Goal: Transaction & Acquisition: Purchase product/service

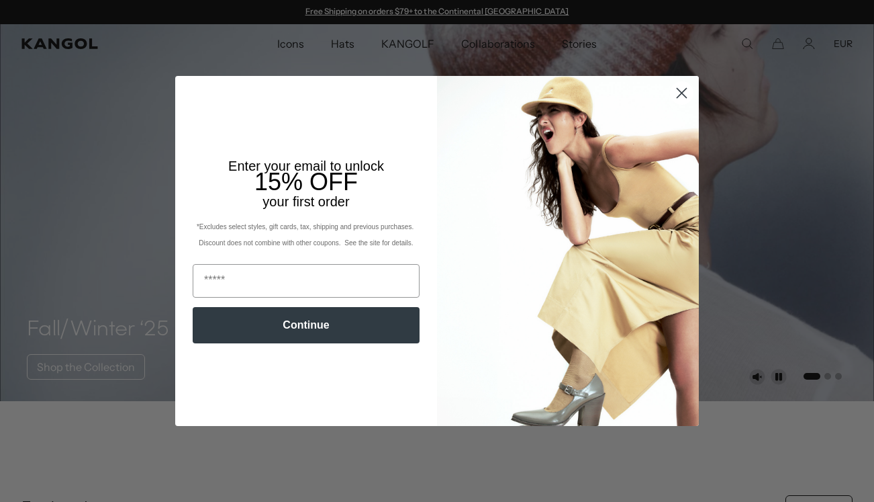
click at [686, 91] on circle "Close dialog" at bounding box center [682, 93] width 22 height 22
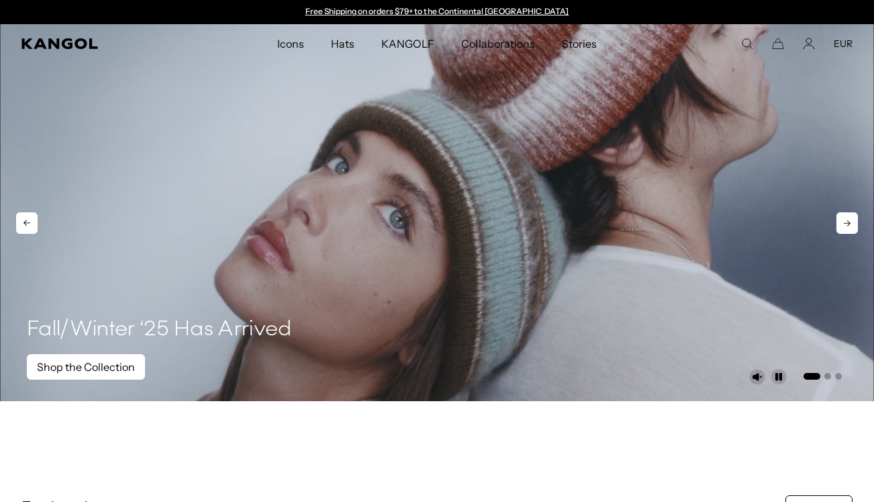
click at [112, 368] on link "Shop the Collection" at bounding box center [86, 367] width 118 height 26
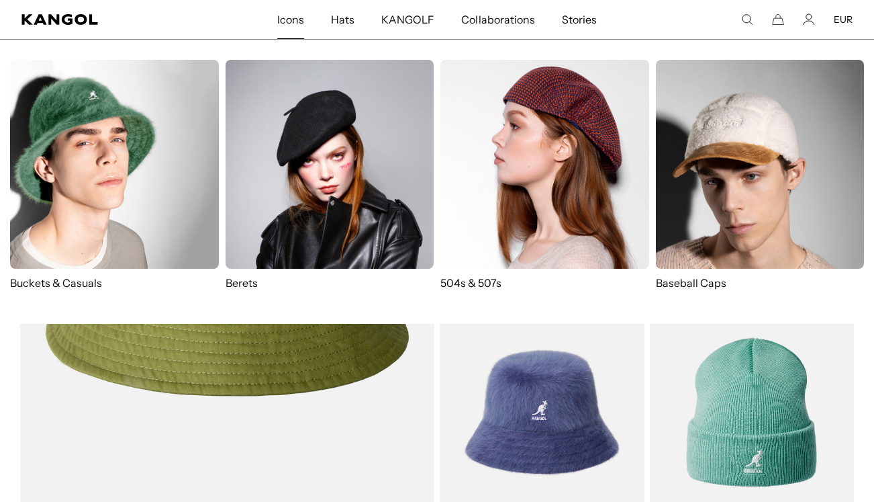
click at [300, 19] on span "Icons" at bounding box center [290, 19] width 27 height 39
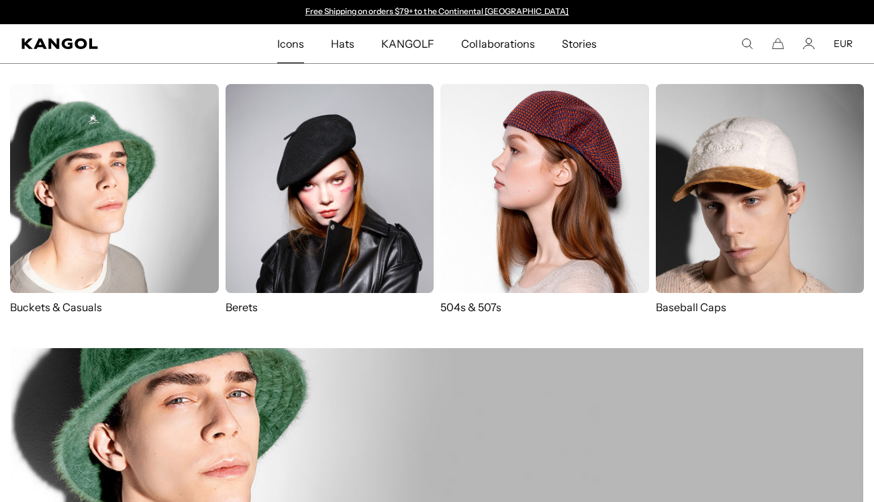
click at [585, 150] on img at bounding box center [544, 188] width 209 height 209
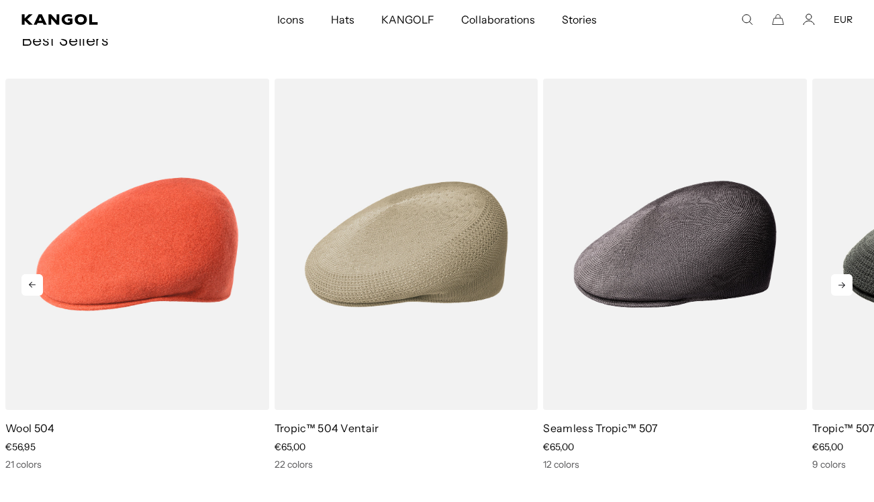
click at [841, 274] on icon at bounding box center [841, 284] width 21 height 21
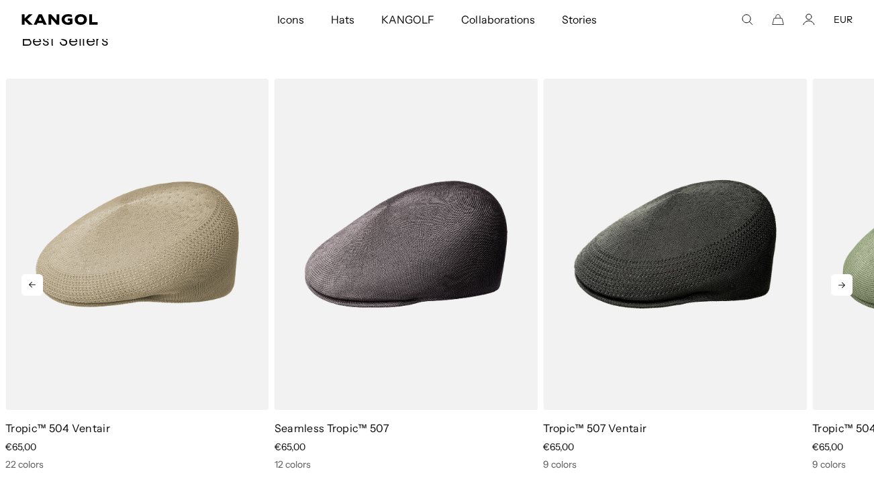
scroll to position [0, 277]
click at [841, 274] on icon at bounding box center [841, 284] width 21 height 21
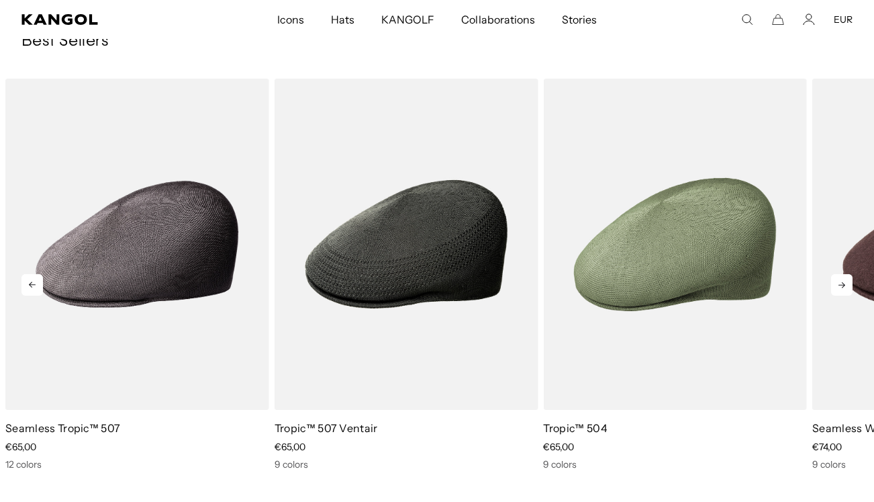
click at [841, 274] on icon at bounding box center [841, 284] width 21 height 21
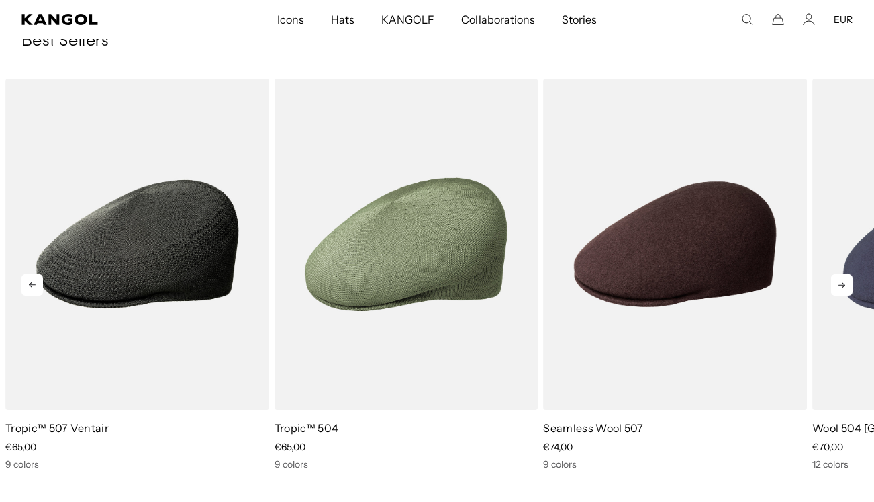
click at [841, 274] on icon at bounding box center [841, 284] width 21 height 21
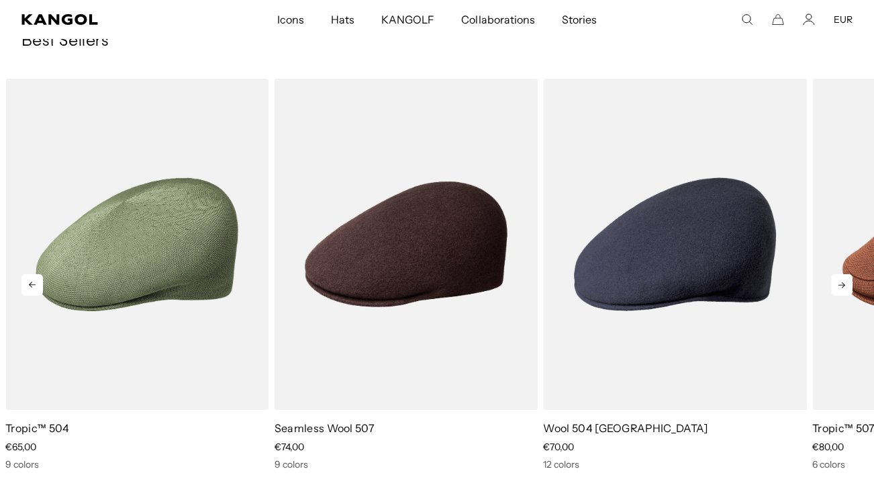
scroll to position [0, 0]
click at [841, 274] on icon at bounding box center [841, 284] width 21 height 21
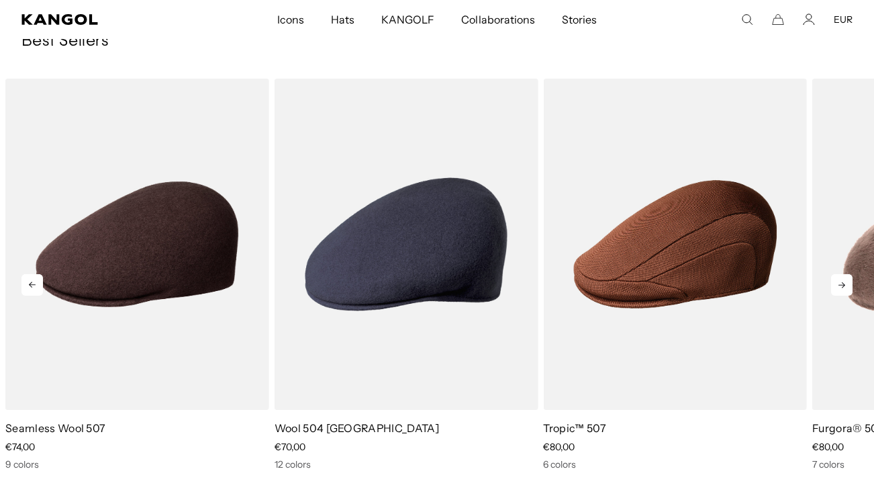
click at [841, 274] on icon at bounding box center [841, 284] width 21 height 21
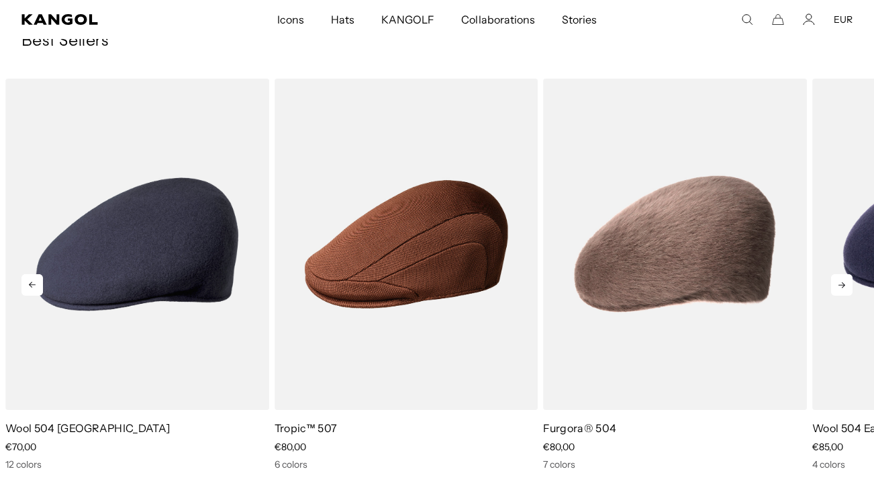
click at [841, 274] on icon at bounding box center [841, 284] width 21 height 21
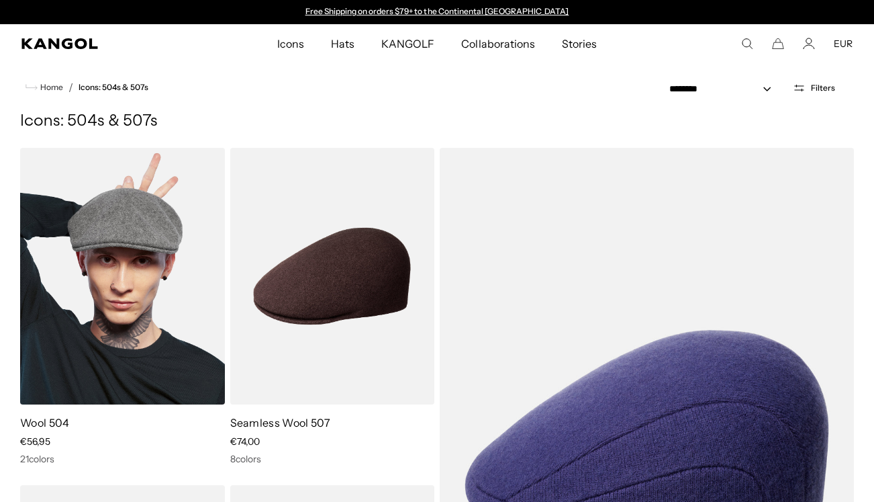
click at [156, 283] on img at bounding box center [122, 276] width 205 height 256
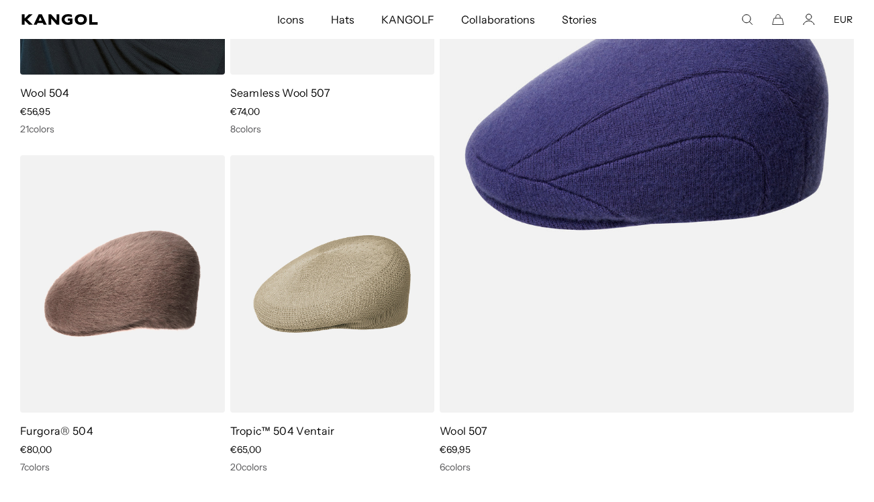
scroll to position [363, 0]
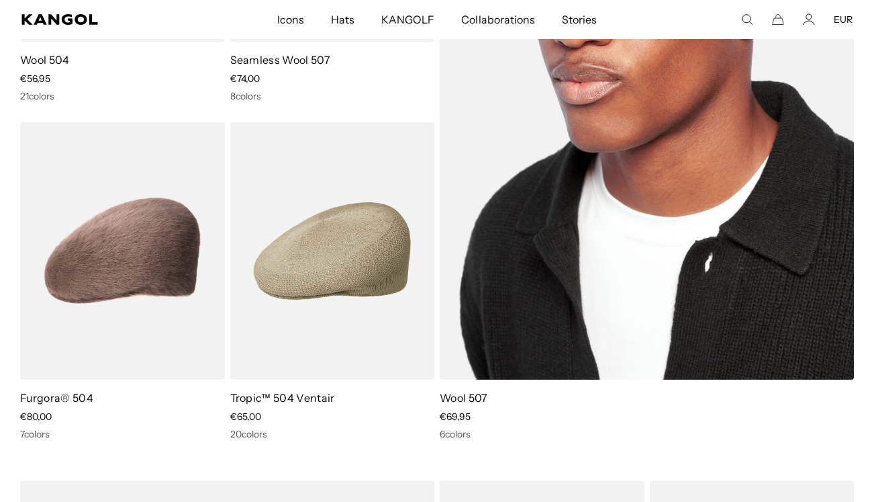
click at [643, 224] on img at bounding box center [647, 82] width 414 height 594
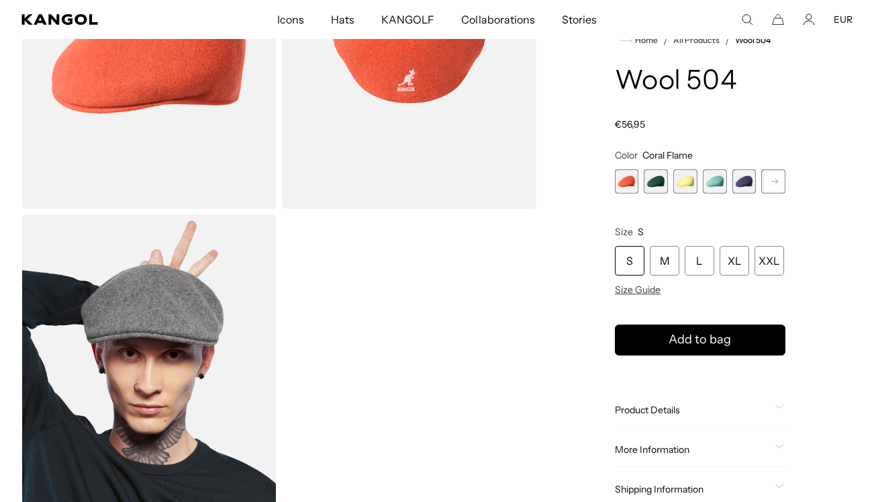
click at [751, 179] on span "5 of 21" at bounding box center [745, 181] width 24 height 24
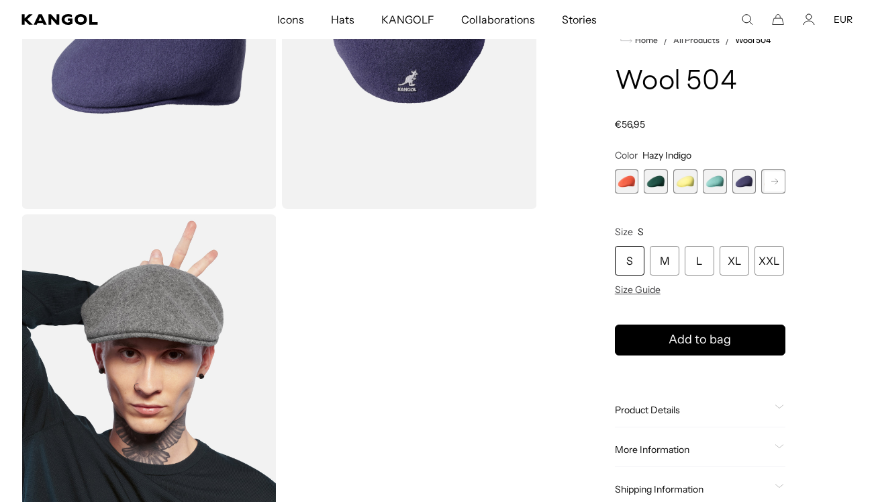
scroll to position [0, 277]
click at [775, 179] on rect at bounding box center [775, 181] width 20 height 20
click at [776, 178] on rect at bounding box center [775, 181] width 20 height 20
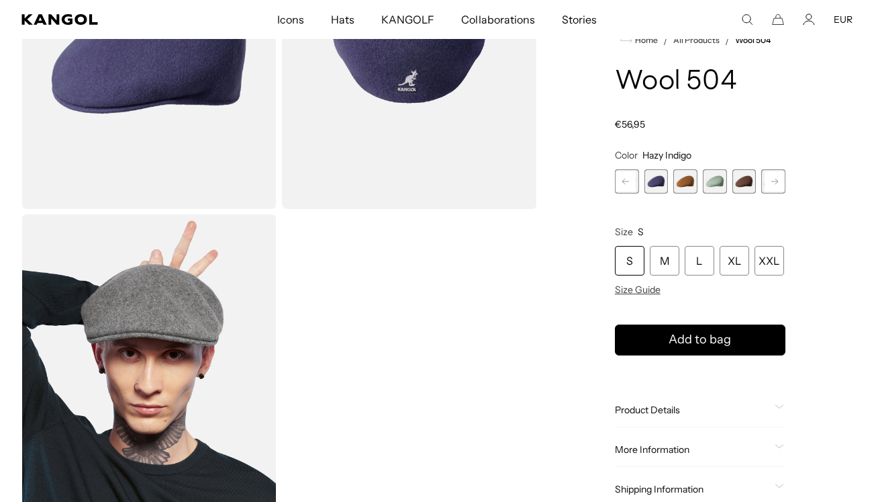
click at [776, 178] on rect at bounding box center [775, 181] width 20 height 20
click at [712, 183] on span "9 of 21" at bounding box center [715, 181] width 24 height 24
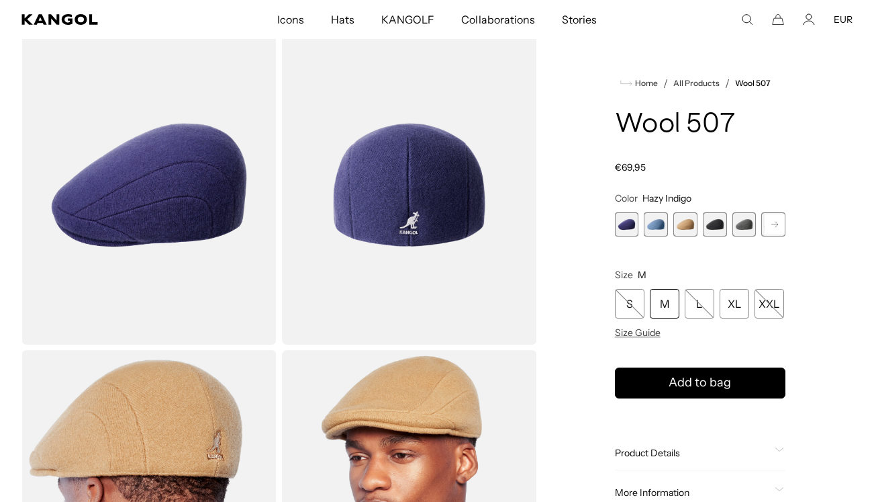
click at [718, 220] on span "4 of 7" at bounding box center [715, 224] width 24 height 24
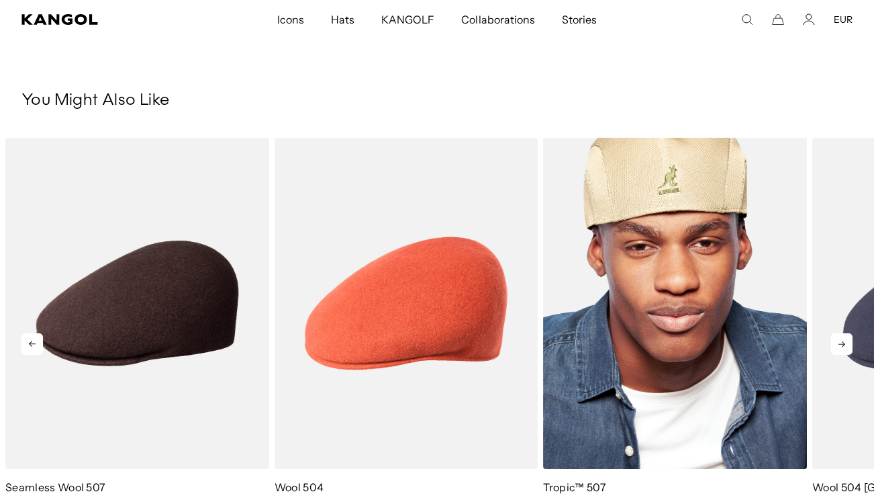
scroll to position [769, 0]
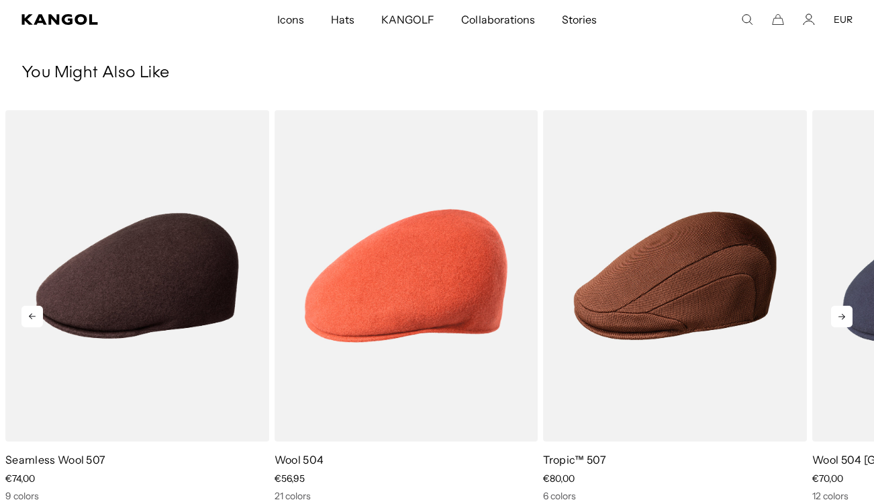
click at [849, 314] on icon at bounding box center [841, 316] width 21 height 21
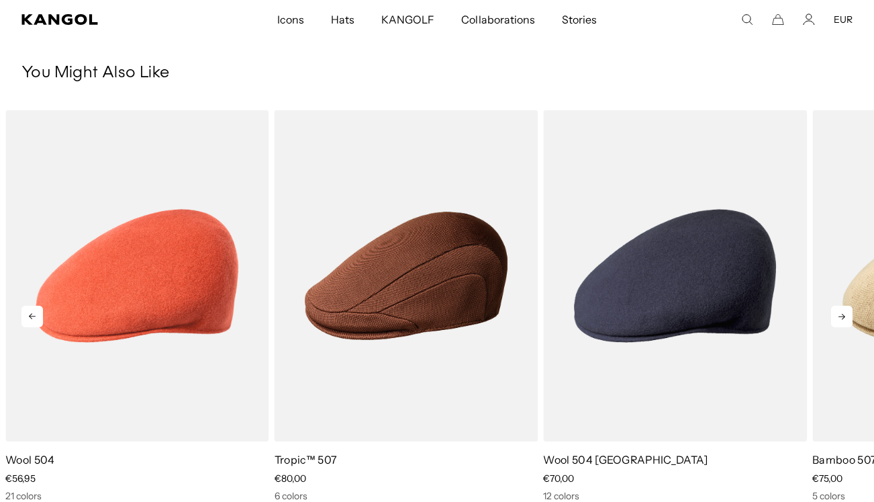
scroll to position [0, 277]
click at [841, 316] on icon at bounding box center [841, 316] width 21 height 21
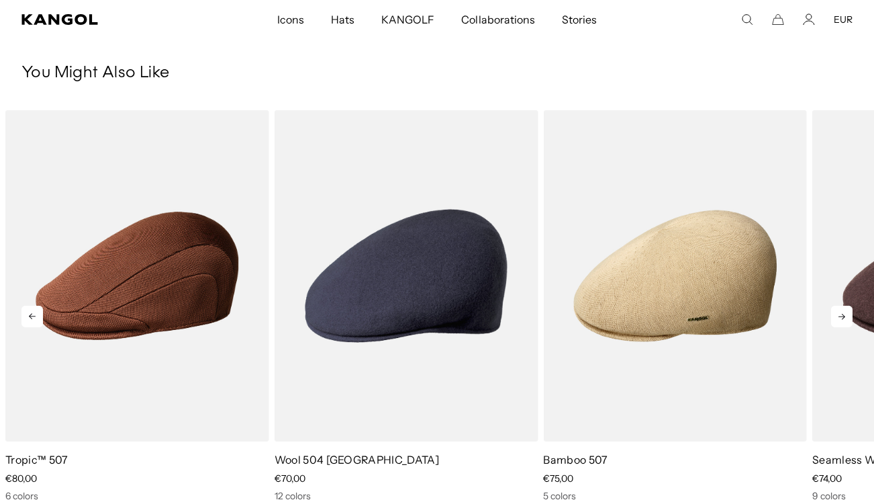
click at [841, 316] on icon at bounding box center [841, 316] width 21 height 21
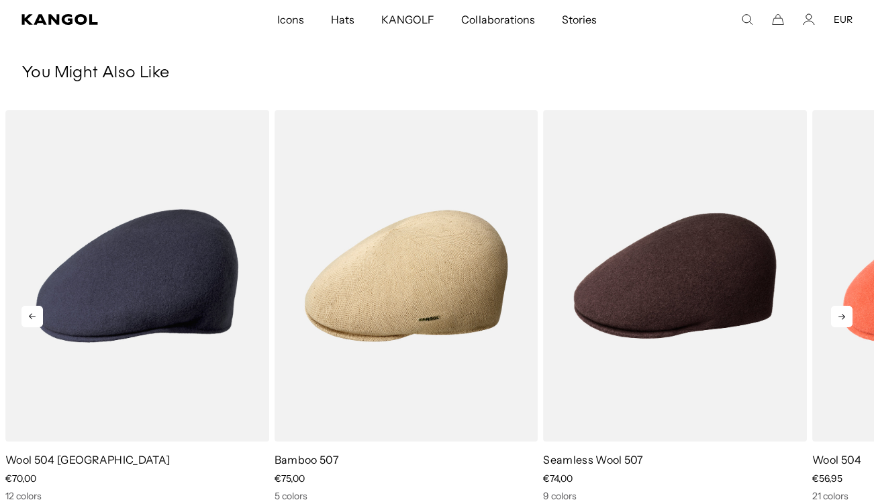
scroll to position [0, 0]
click at [841, 316] on icon at bounding box center [841, 316] width 21 height 21
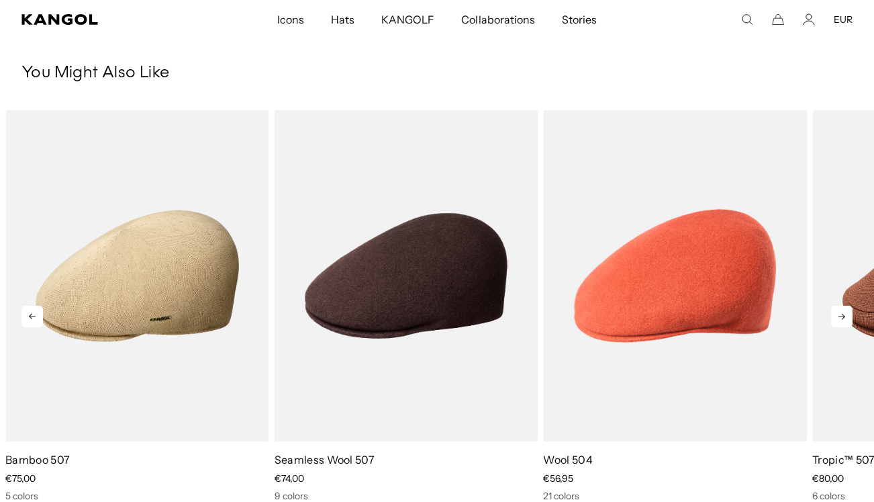
click at [841, 316] on icon at bounding box center [841, 316] width 21 height 21
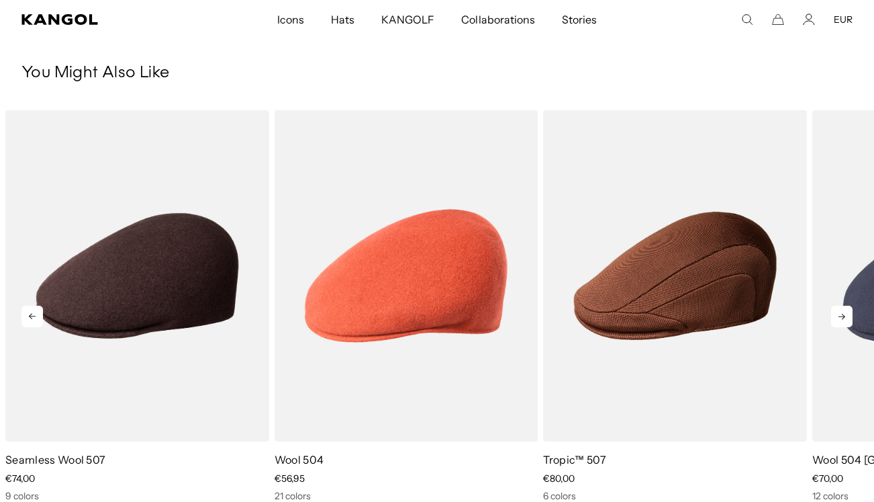
click at [841, 316] on icon at bounding box center [841, 316] width 21 height 21
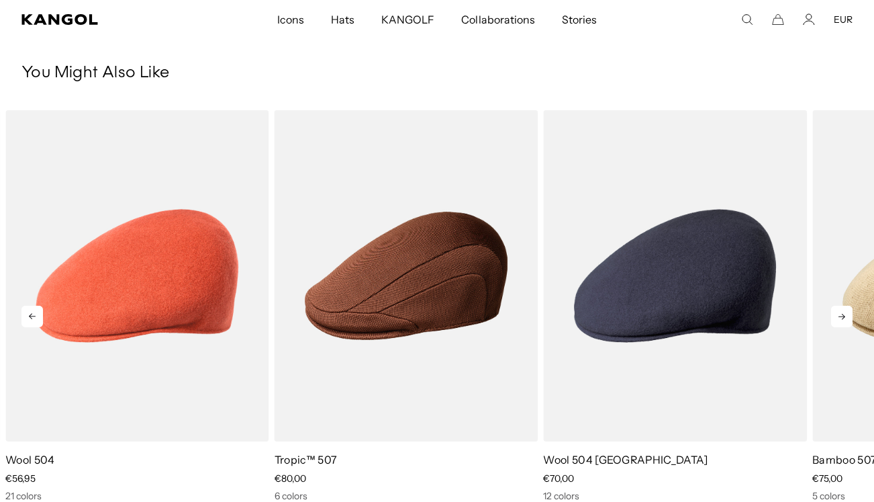
scroll to position [0, 277]
click at [841, 316] on icon at bounding box center [841, 316] width 21 height 21
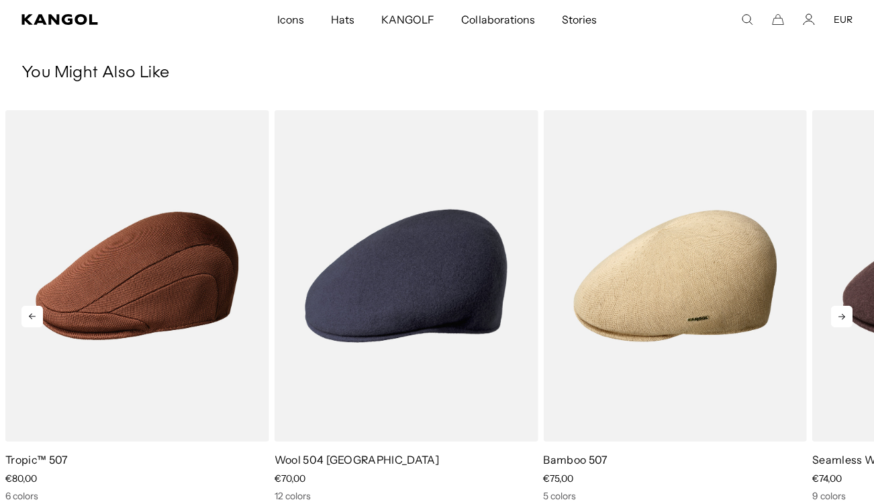
click at [841, 316] on icon at bounding box center [841, 316] width 21 height 21
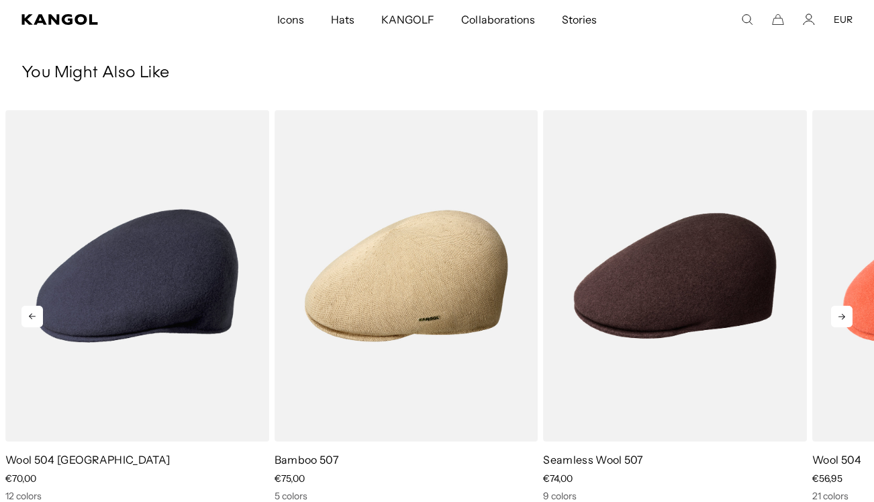
click at [841, 316] on icon at bounding box center [841, 316] width 21 height 21
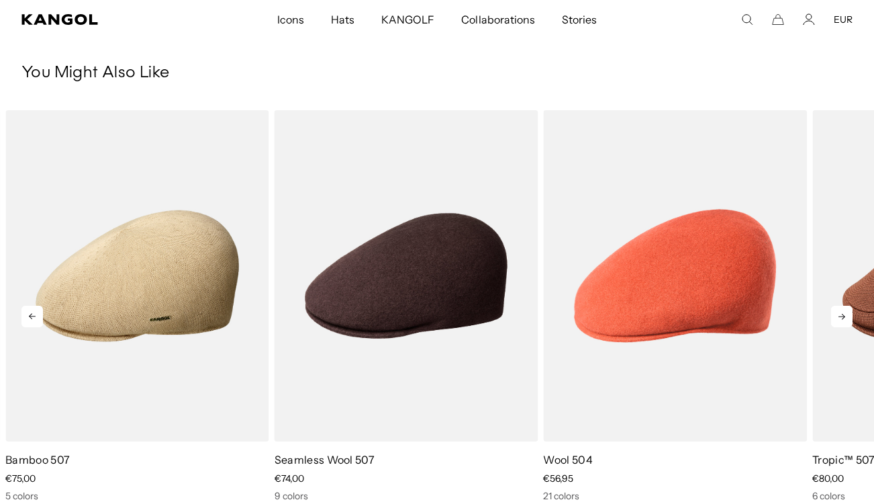
click at [841, 316] on icon at bounding box center [841, 316] width 21 height 21
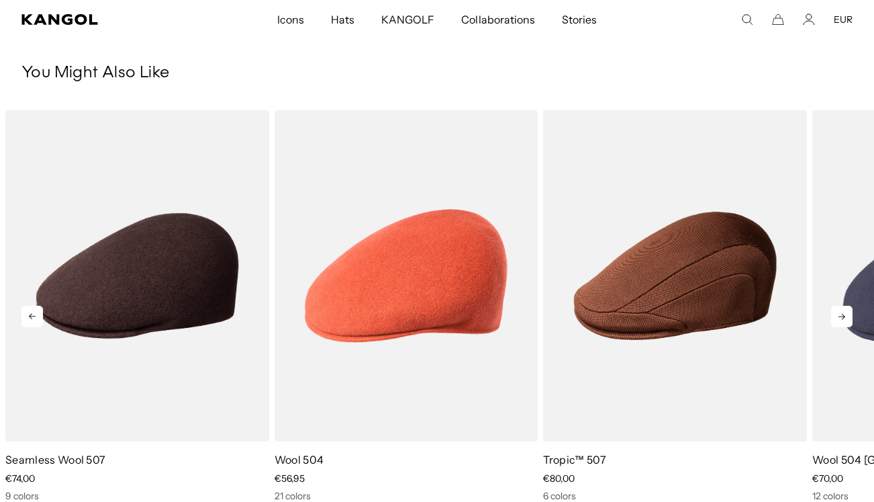
scroll to position [0, 0]
click at [30, 316] on icon at bounding box center [32, 317] width 7 height 6
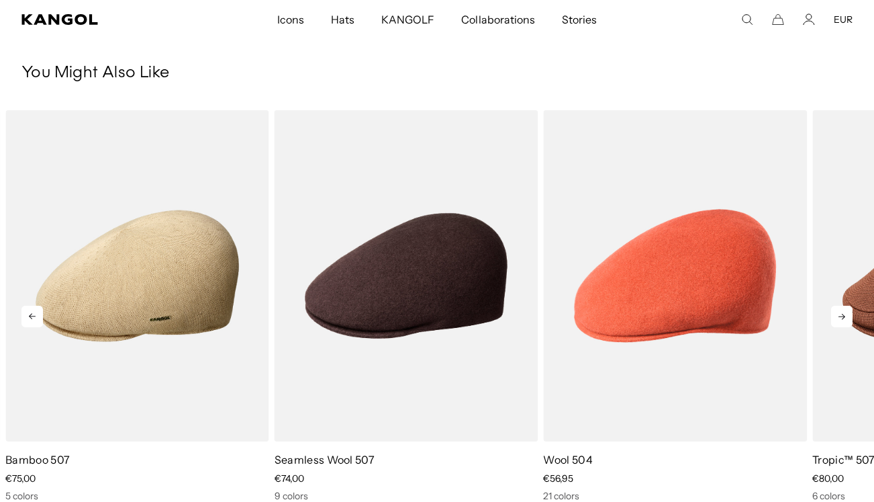
scroll to position [0, 277]
click at [30, 316] on icon at bounding box center [32, 317] width 7 height 6
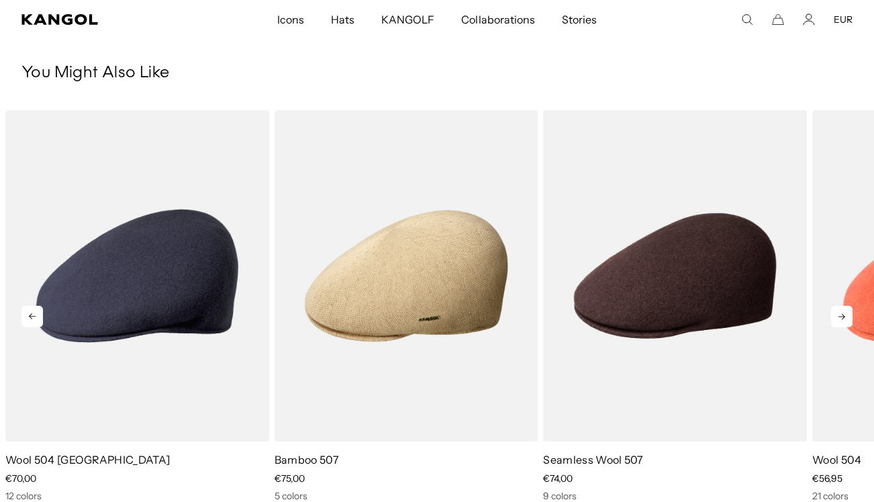
click at [30, 316] on icon at bounding box center [32, 317] width 7 height 6
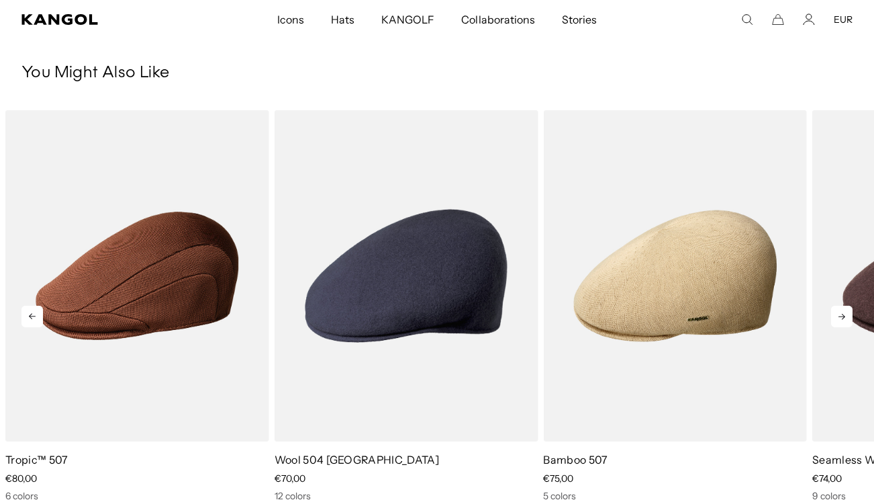
click at [30, 316] on icon at bounding box center [32, 317] width 7 height 6
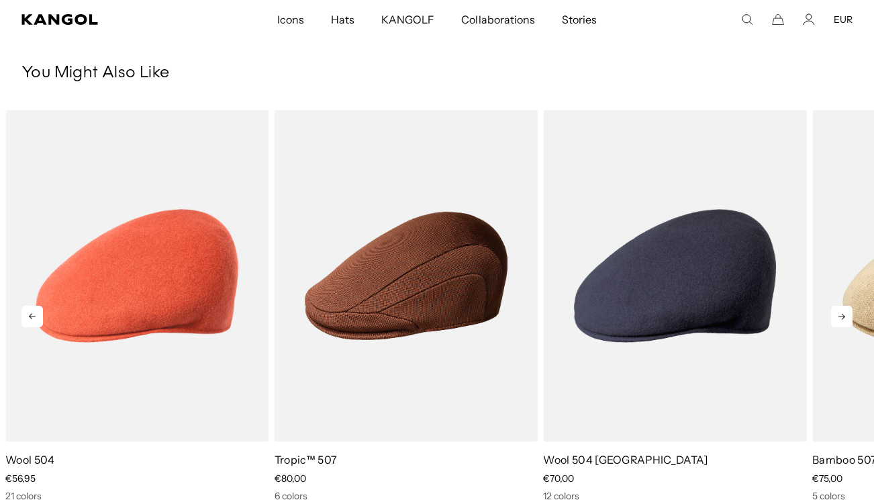
scroll to position [0, 0]
click at [30, 316] on icon at bounding box center [32, 317] width 7 height 6
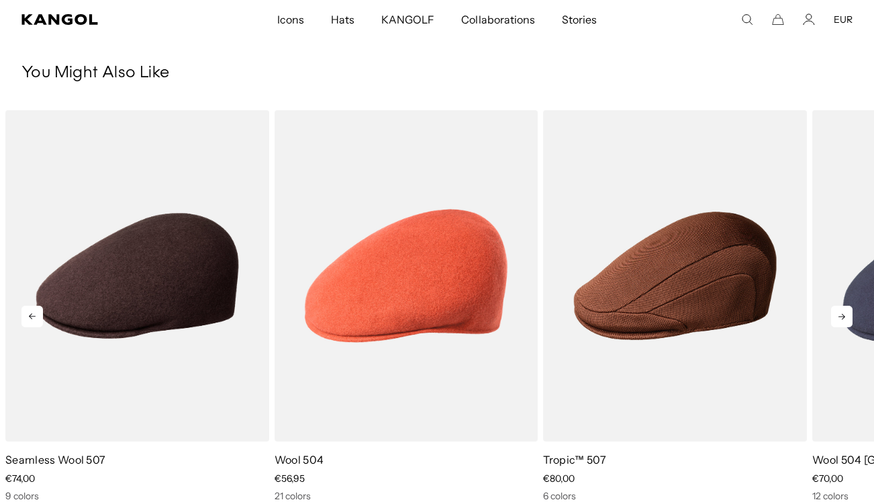
click at [30, 316] on icon at bounding box center [32, 317] width 7 height 6
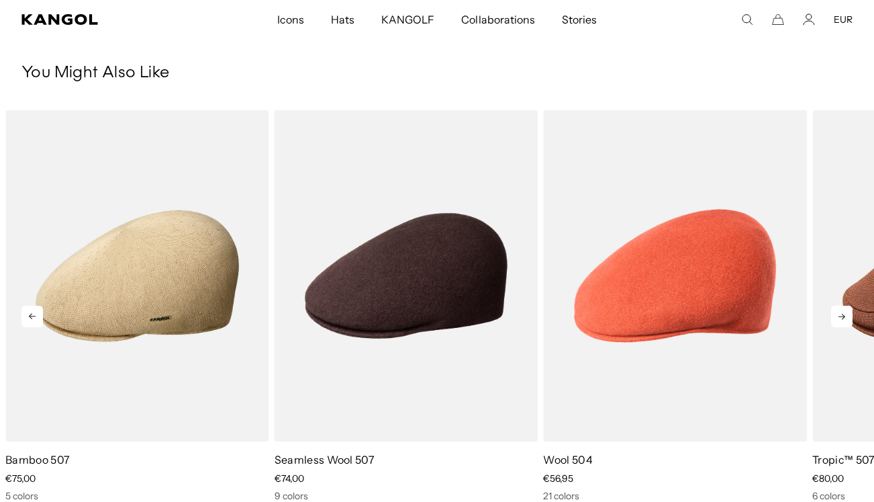
scroll to position [0, 277]
click at [34, 319] on icon at bounding box center [31, 316] width 21 height 21
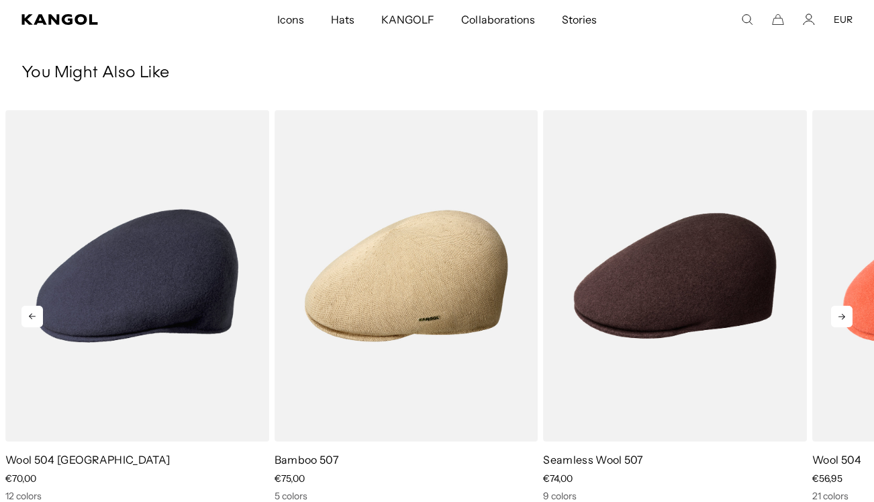
click at [34, 319] on icon at bounding box center [31, 316] width 21 height 21
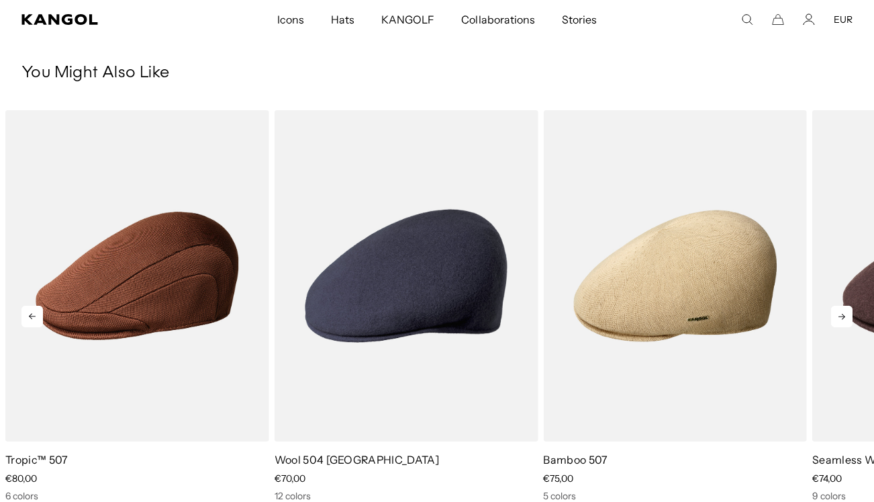
click at [34, 319] on icon at bounding box center [31, 316] width 21 height 21
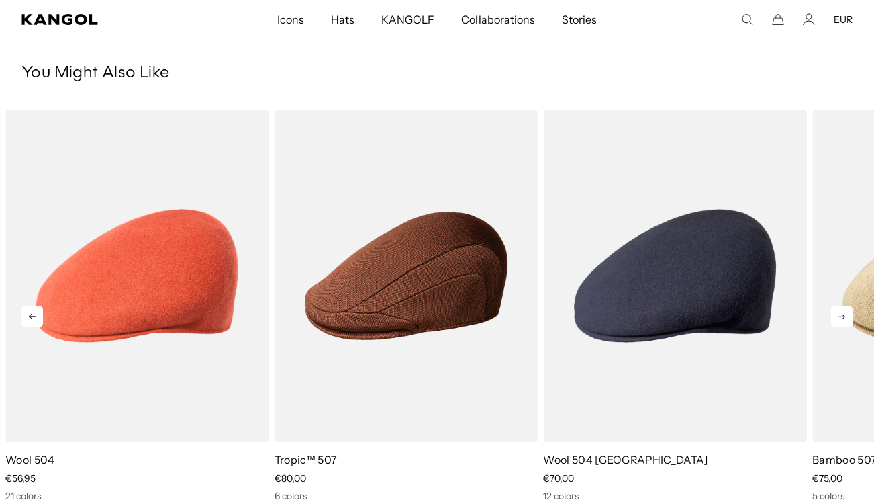
scroll to position [0, 0]
click at [34, 319] on icon at bounding box center [31, 316] width 21 height 21
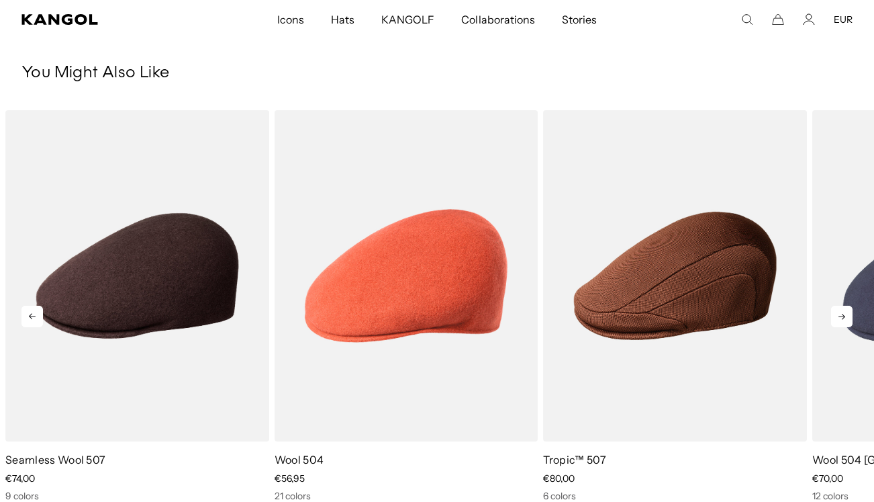
click at [34, 319] on icon at bounding box center [31, 316] width 21 height 21
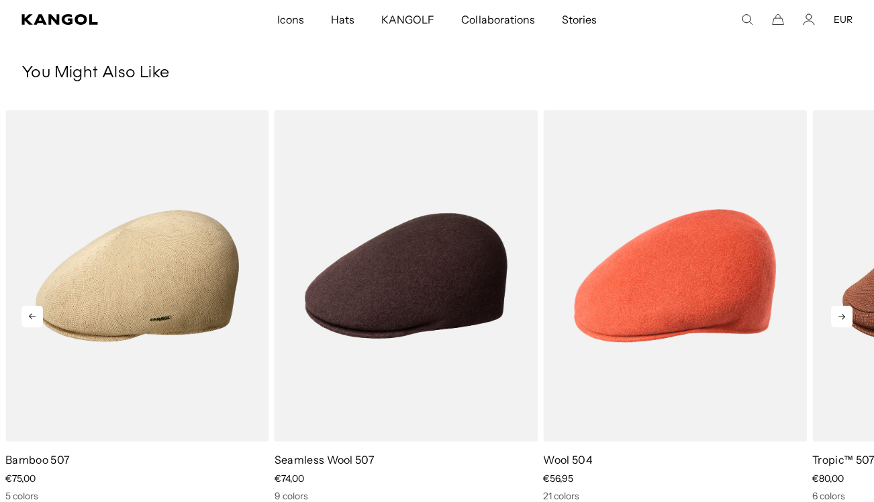
click at [34, 319] on icon at bounding box center [31, 316] width 21 height 21
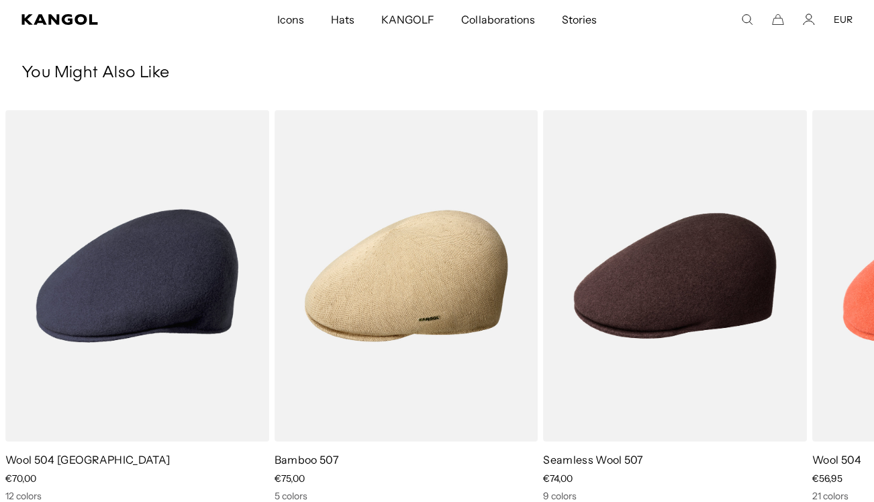
scroll to position [0, 277]
